Goal: Book appointment/travel/reservation: Book appointment/travel/reservation

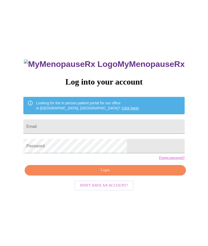
click at [97, 128] on input "Email" at bounding box center [103, 127] width 161 height 14
type input "[EMAIL_ADDRESS][DOMAIN_NAME]"
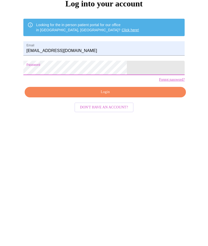
click at [118, 167] on span "Login" at bounding box center [105, 170] width 149 height 6
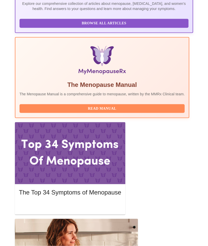
scroll to position [156, 0]
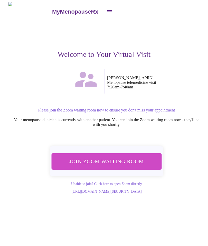
click at [141, 161] on span "Join Zoom Waiting Room" at bounding box center [107, 161] width 98 height 9
